Goal: Navigation & Orientation: Find specific page/section

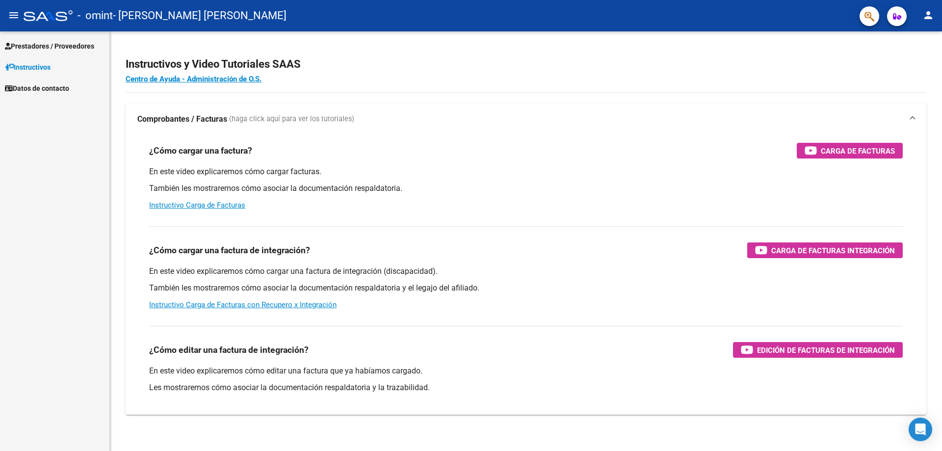
click at [83, 64] on link "Instructivos" at bounding box center [54, 66] width 109 height 21
click at [31, 45] on span "Prestadores / Proveedores" at bounding box center [49, 46] width 89 height 11
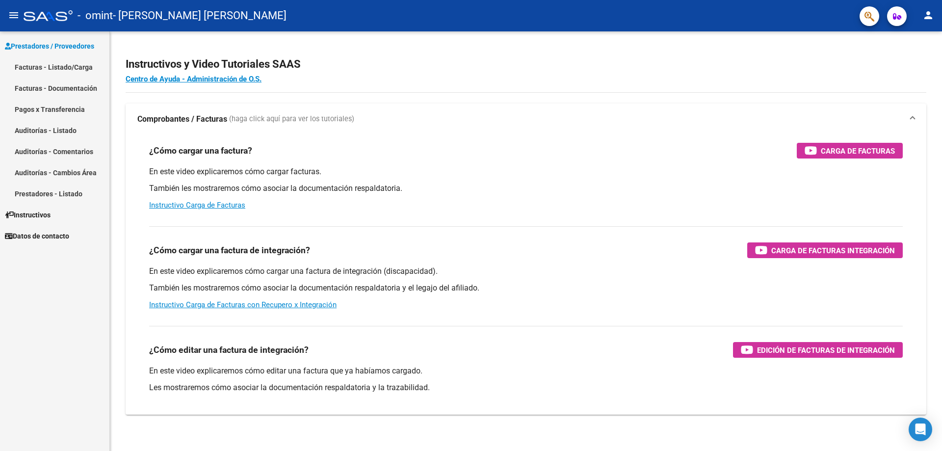
click at [35, 65] on link "Facturas - Listado/Carga" at bounding box center [54, 66] width 109 height 21
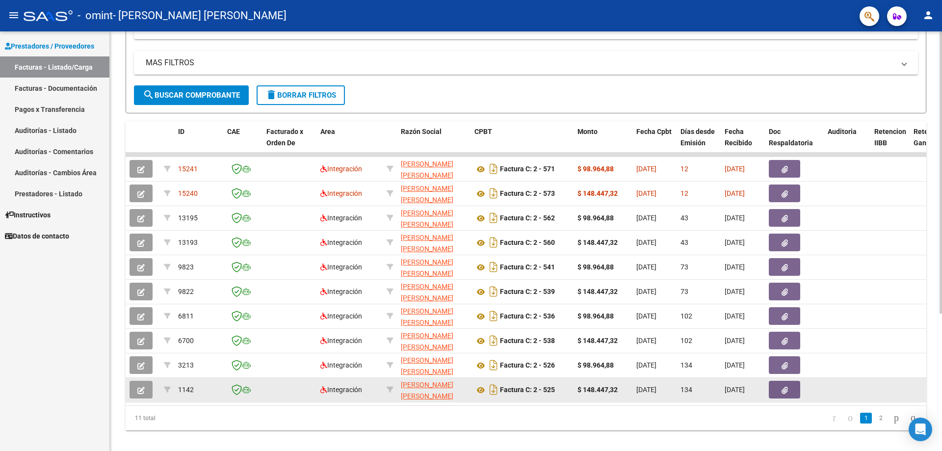
scroll to position [205, 0]
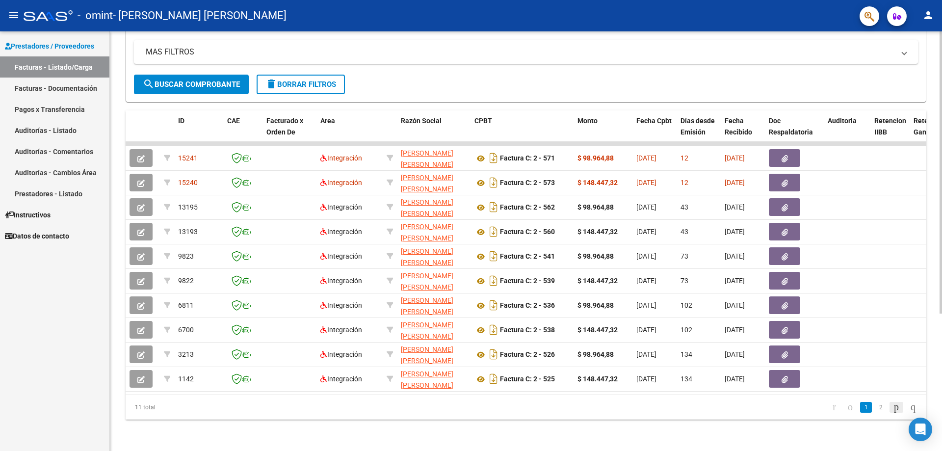
click at [892, 405] on icon "go to next page" at bounding box center [896, 407] width 8 height 12
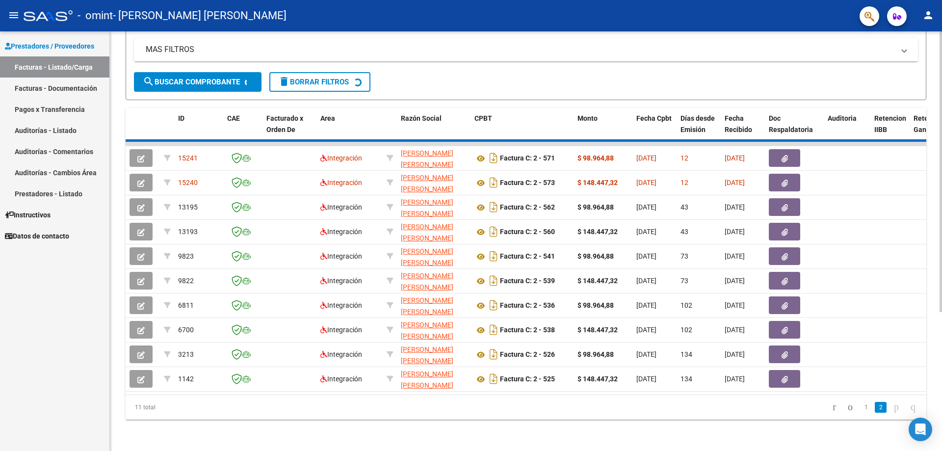
click at [890, 405] on div "Video tutorial PRESTADORES -> Listado de CPBTs Emitidos por Prestadores / Prove…" at bounding box center [526, 141] width 832 height 619
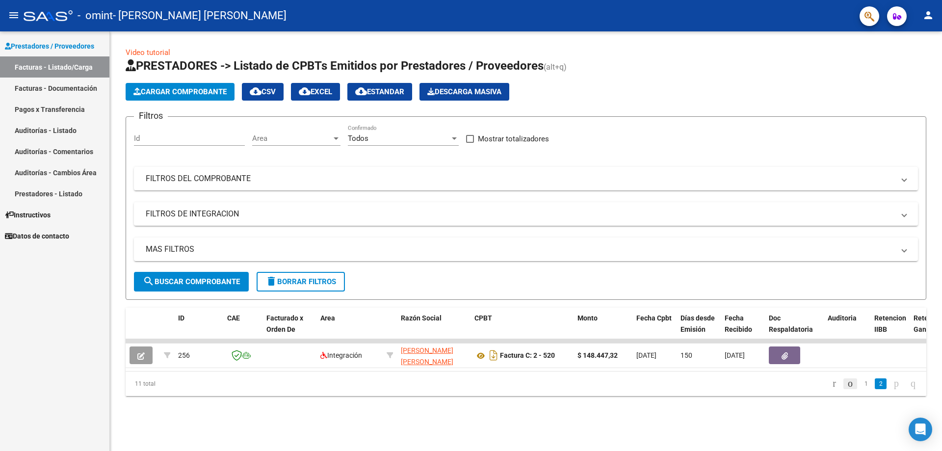
click at [846, 385] on icon "go to previous page" at bounding box center [850, 383] width 8 height 12
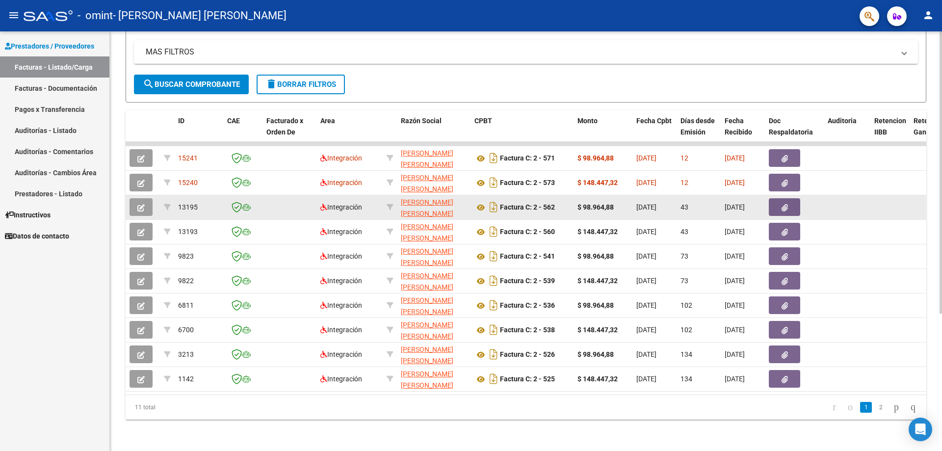
scroll to position [205, 0]
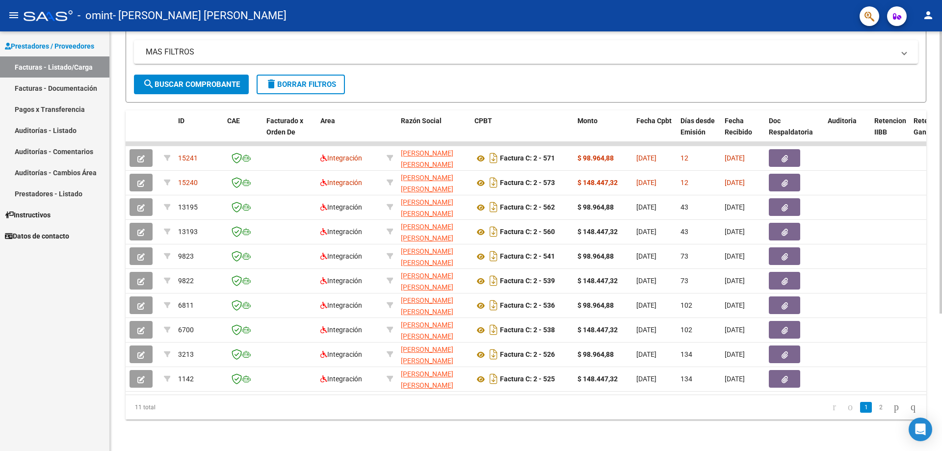
click at [921, 395] on div "11 total 1 2" at bounding box center [526, 407] width 801 height 25
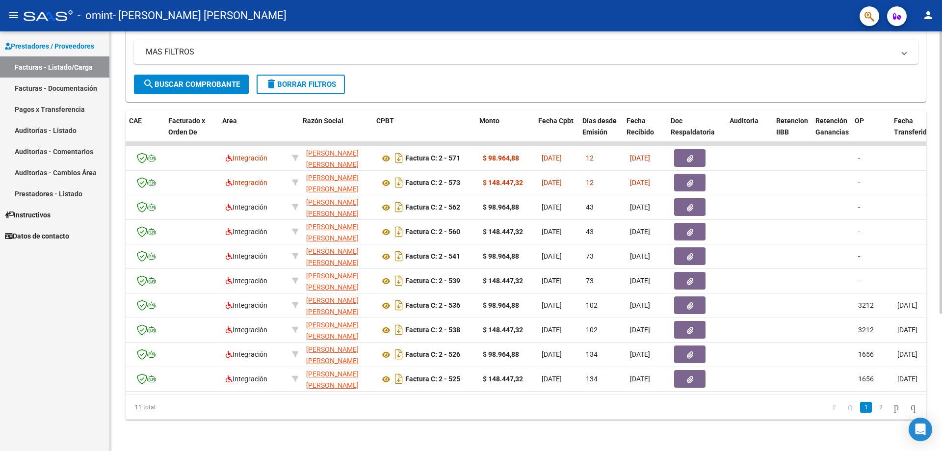
scroll to position [0, 98]
